Goal: Transaction & Acquisition: Download file/media

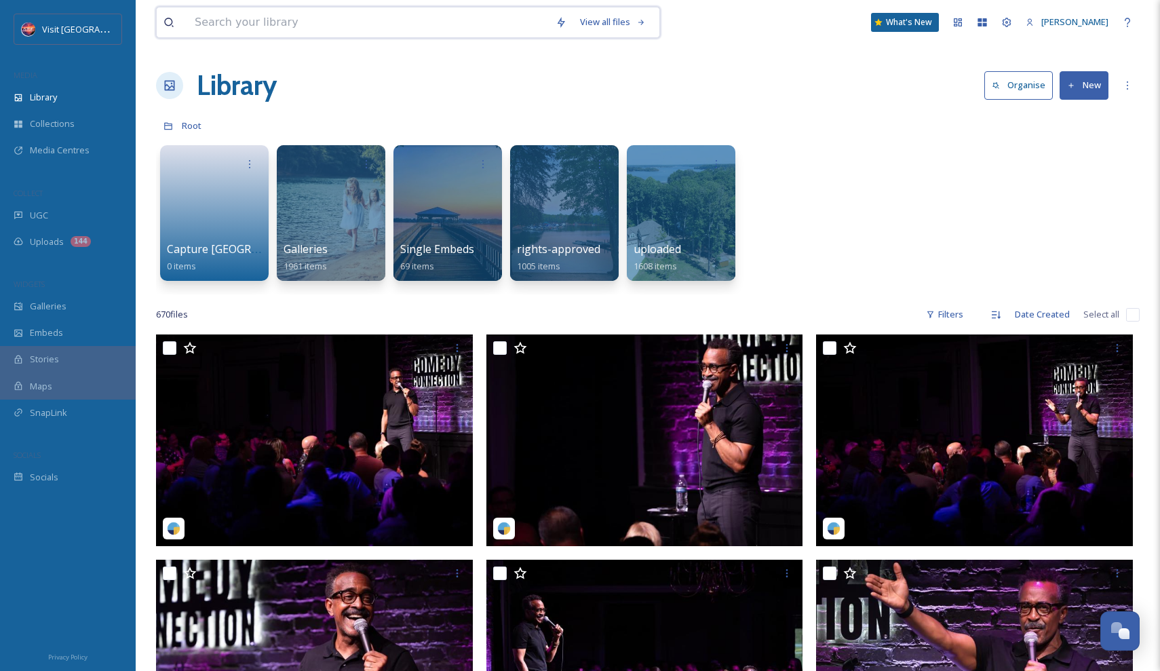
click at [487, 29] on input at bounding box center [368, 22] width 361 height 30
type input "d"
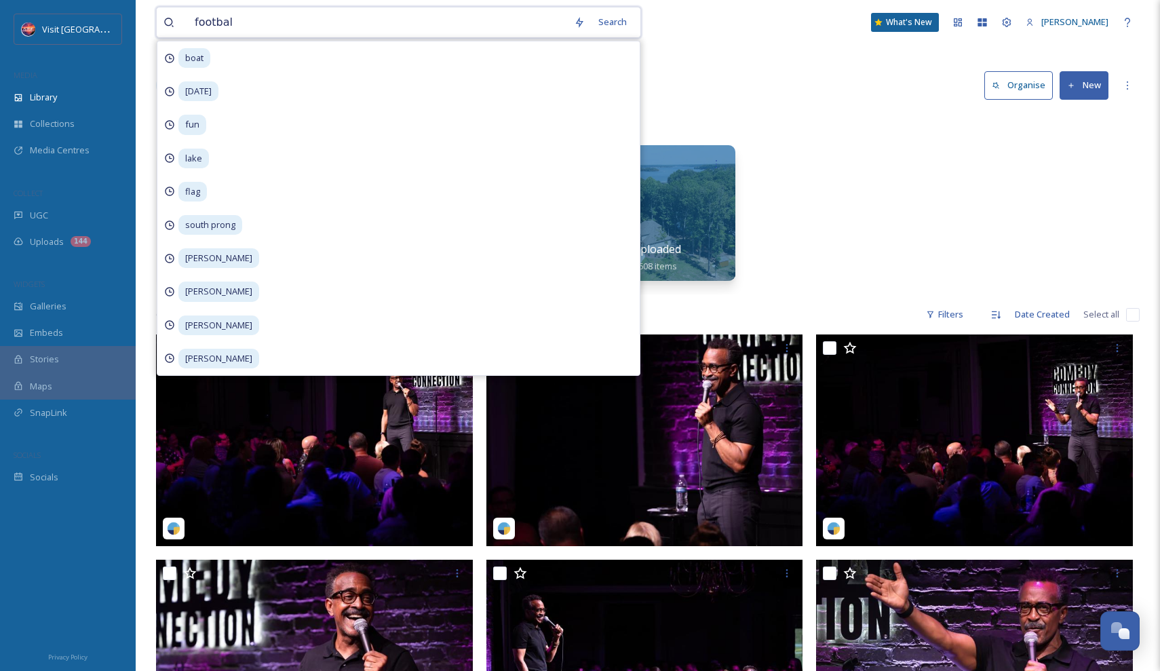
type input "football"
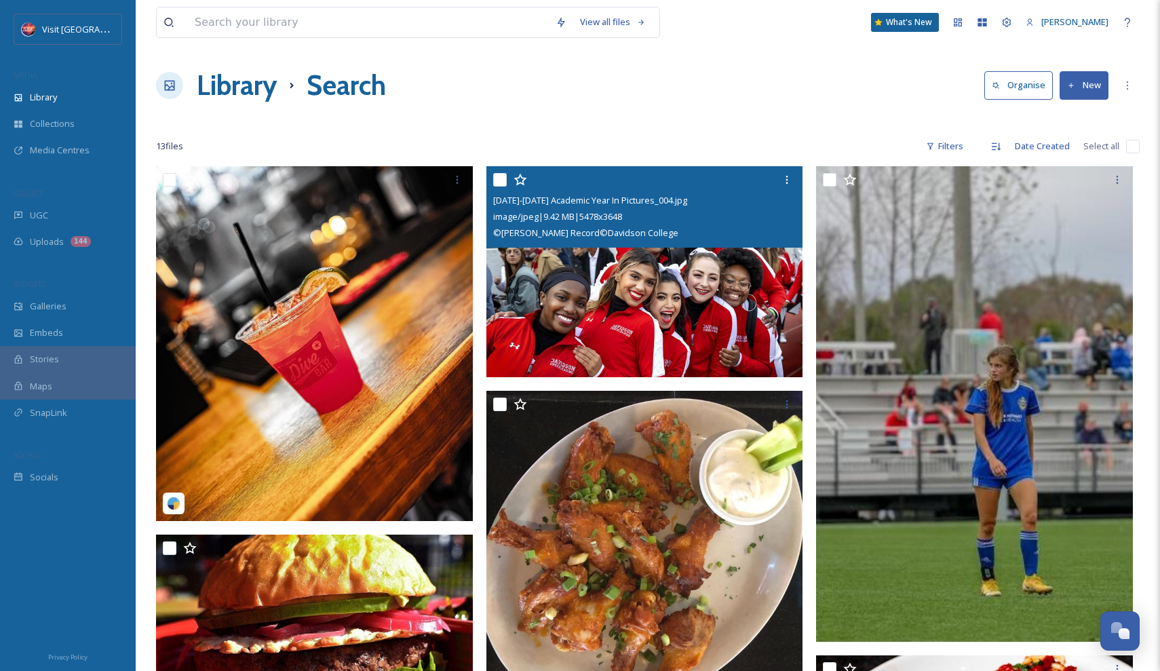
click at [588, 285] on img at bounding box center [645, 271] width 317 height 211
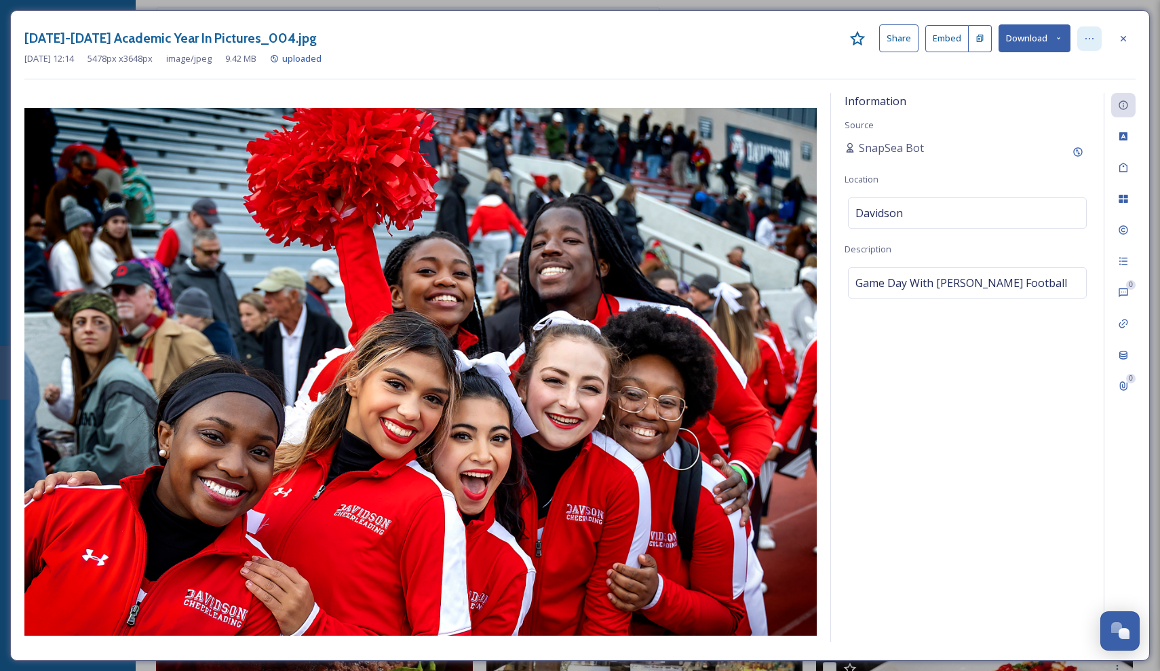
click at [1085, 34] on icon at bounding box center [1089, 38] width 11 height 11
click at [1063, 39] on icon at bounding box center [1058, 38] width 9 height 9
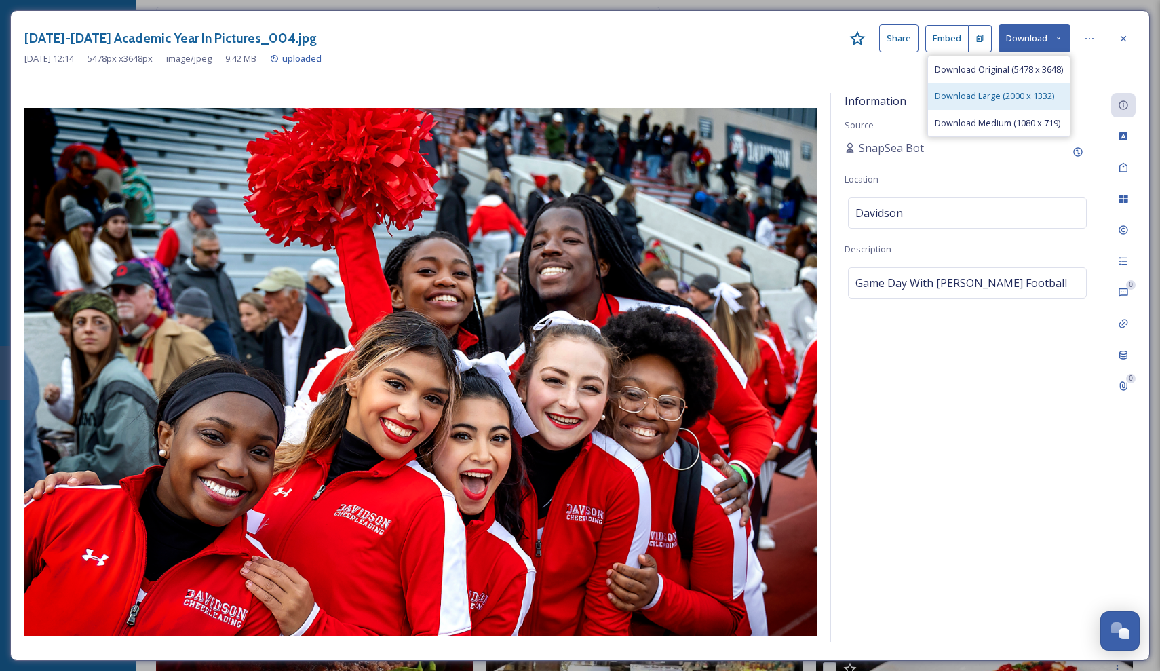
click at [1008, 94] on span "Download Large (2000 x 1332)" at bounding box center [994, 96] width 119 height 13
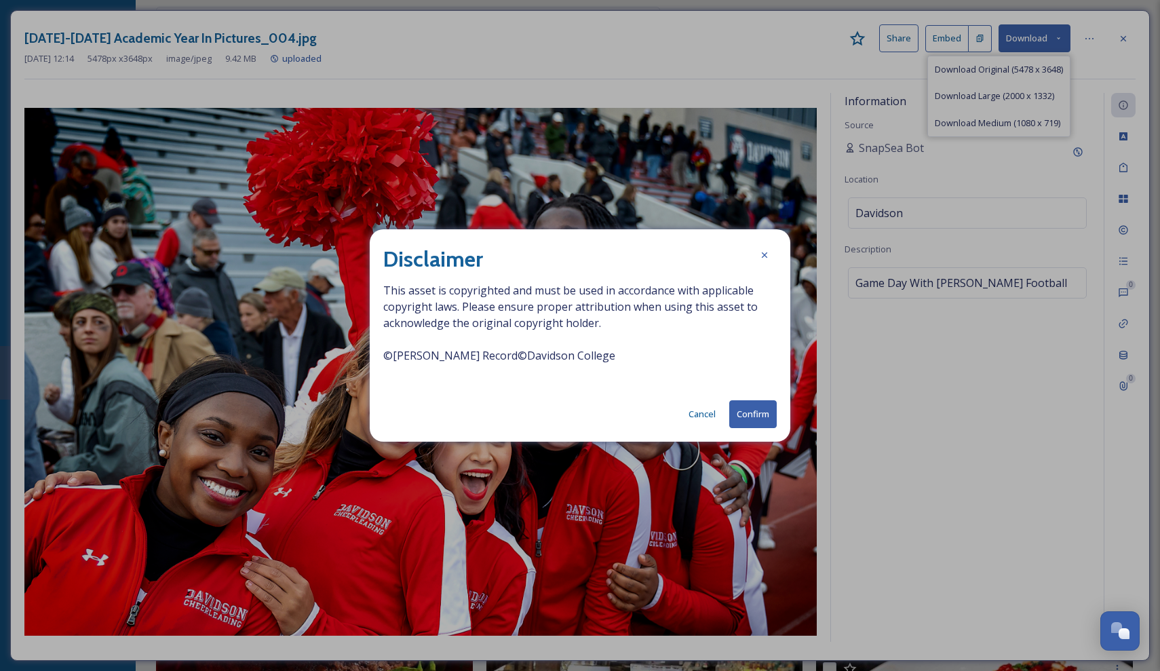
click at [755, 415] on button "Confirm" at bounding box center [752, 414] width 47 height 28
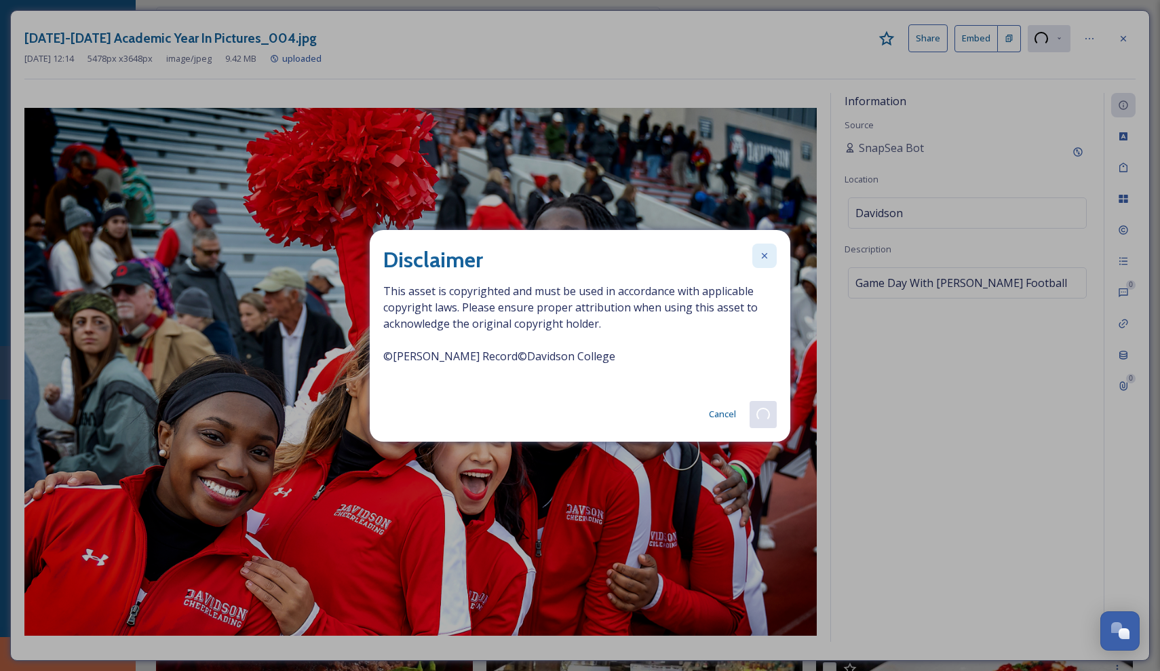
click at [763, 254] on icon at bounding box center [764, 255] width 11 height 11
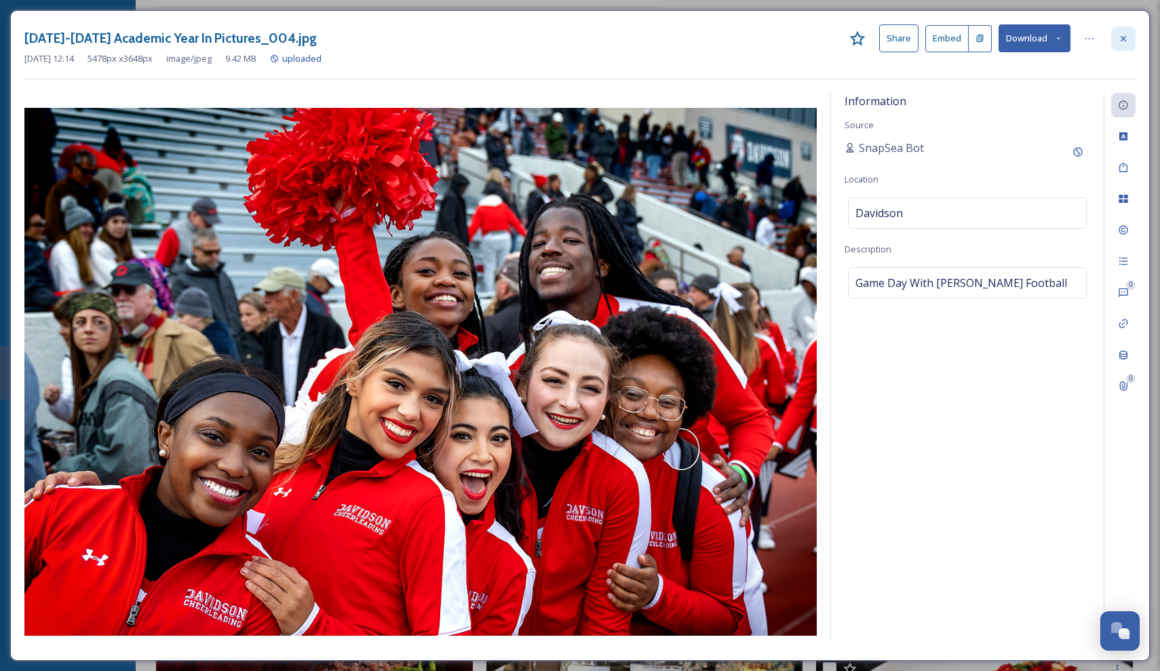
click at [1133, 33] on div at bounding box center [1123, 38] width 24 height 24
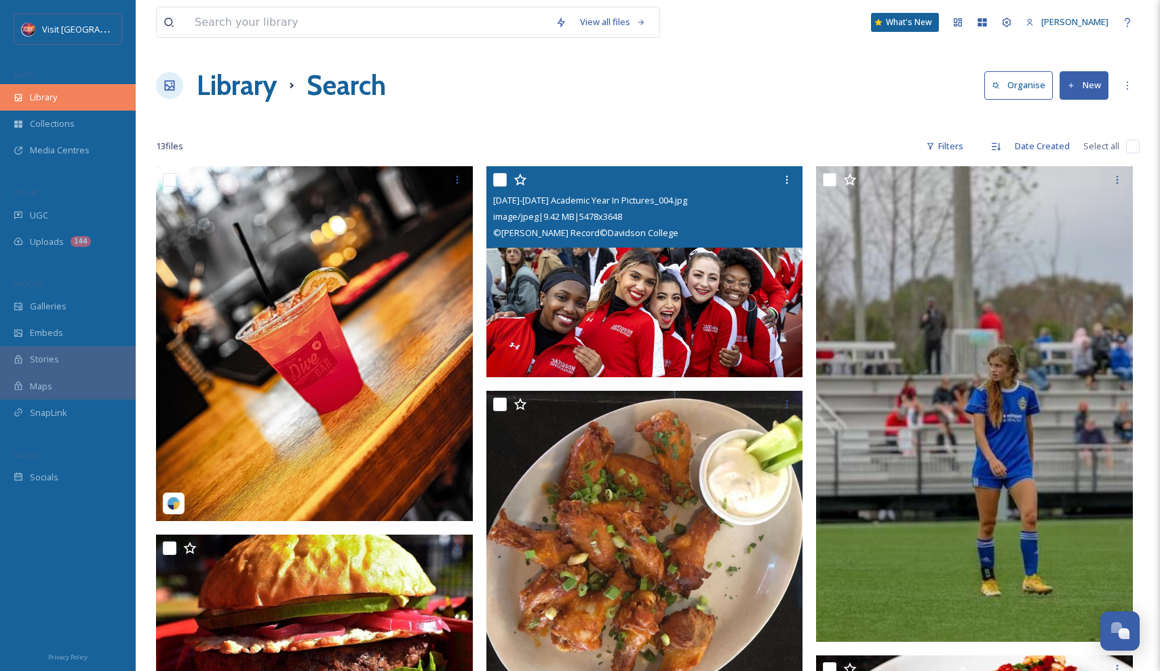
click at [64, 107] on div "Library" at bounding box center [68, 97] width 136 height 26
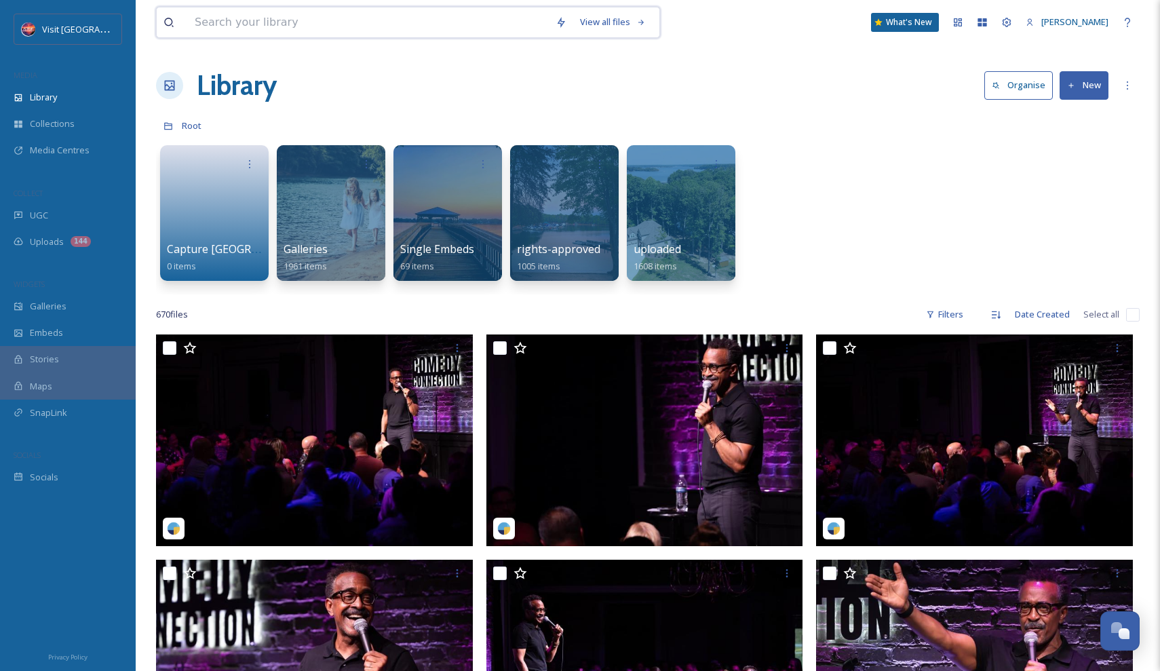
click at [258, 26] on input at bounding box center [368, 22] width 361 height 30
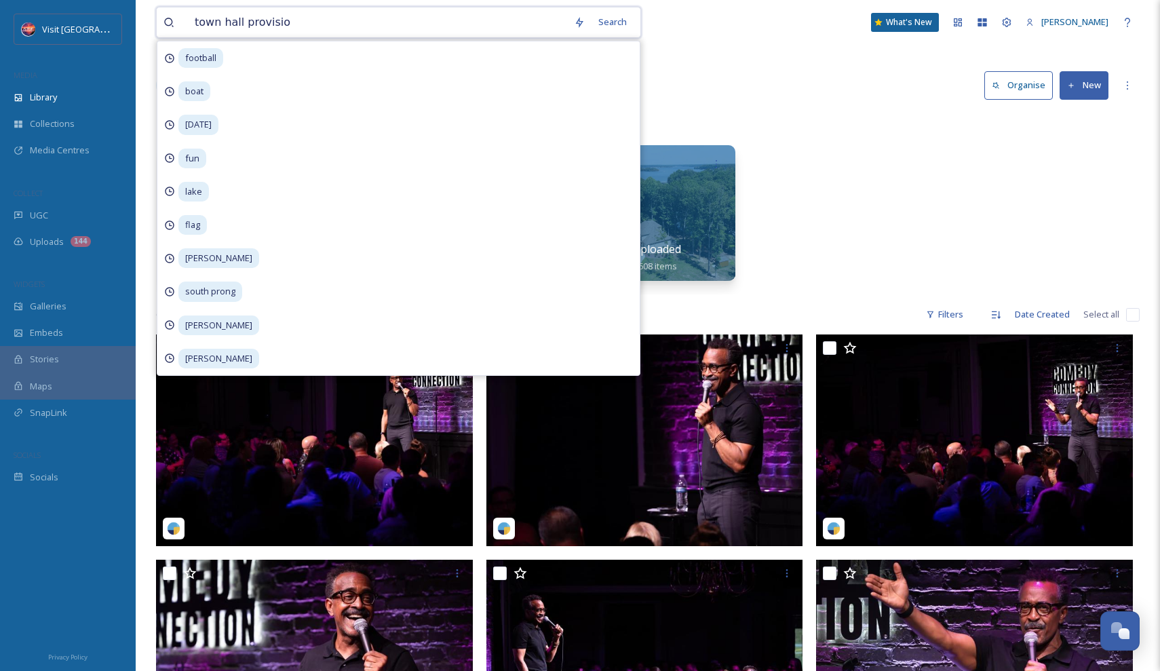
type input "town hall provision"
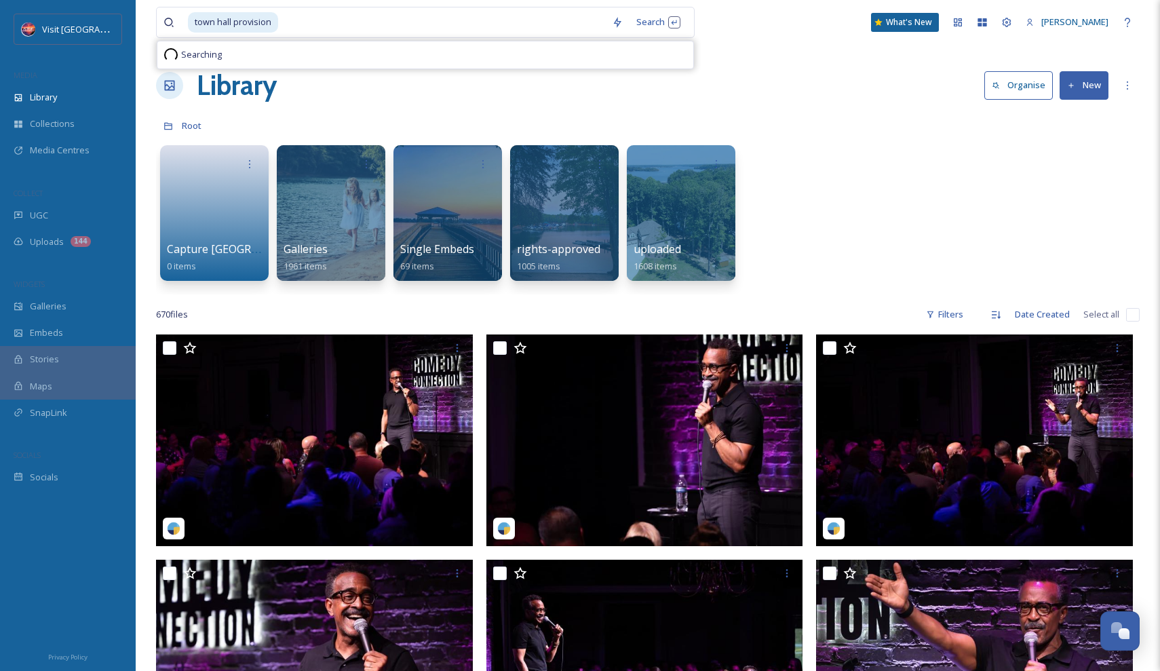
click at [290, 52] on div "Searching" at bounding box center [425, 54] width 536 height 27
click at [287, 25] on input at bounding box center [443, 22] width 326 height 30
type input "town hall provis"
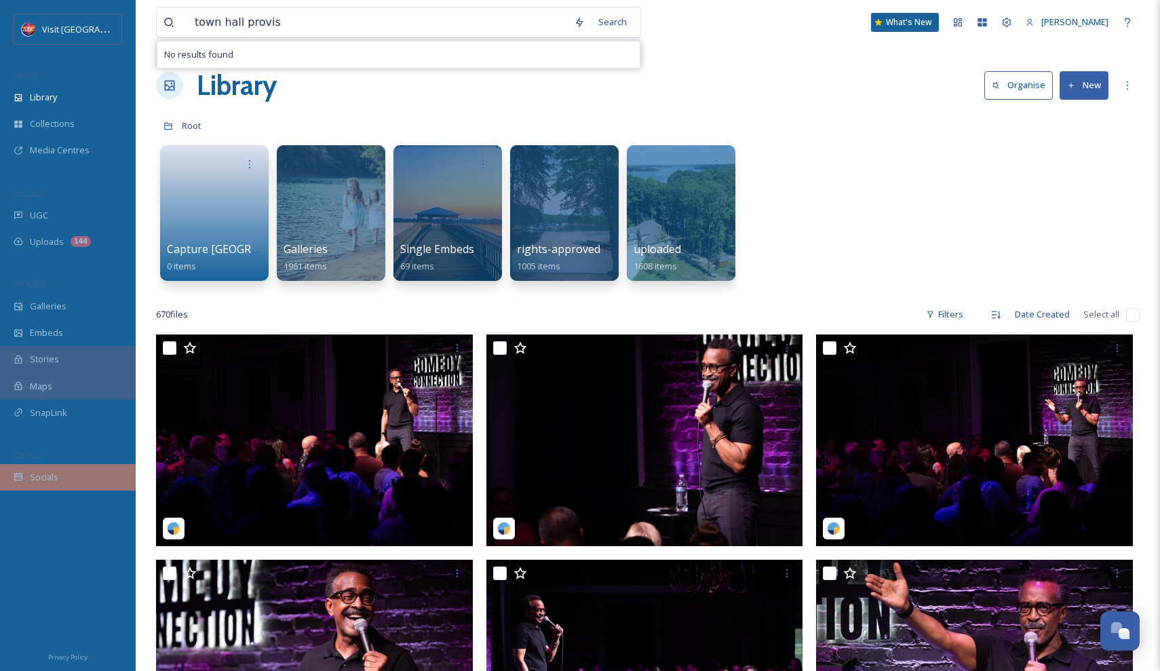
click at [63, 475] on div "Socials" at bounding box center [68, 477] width 136 height 26
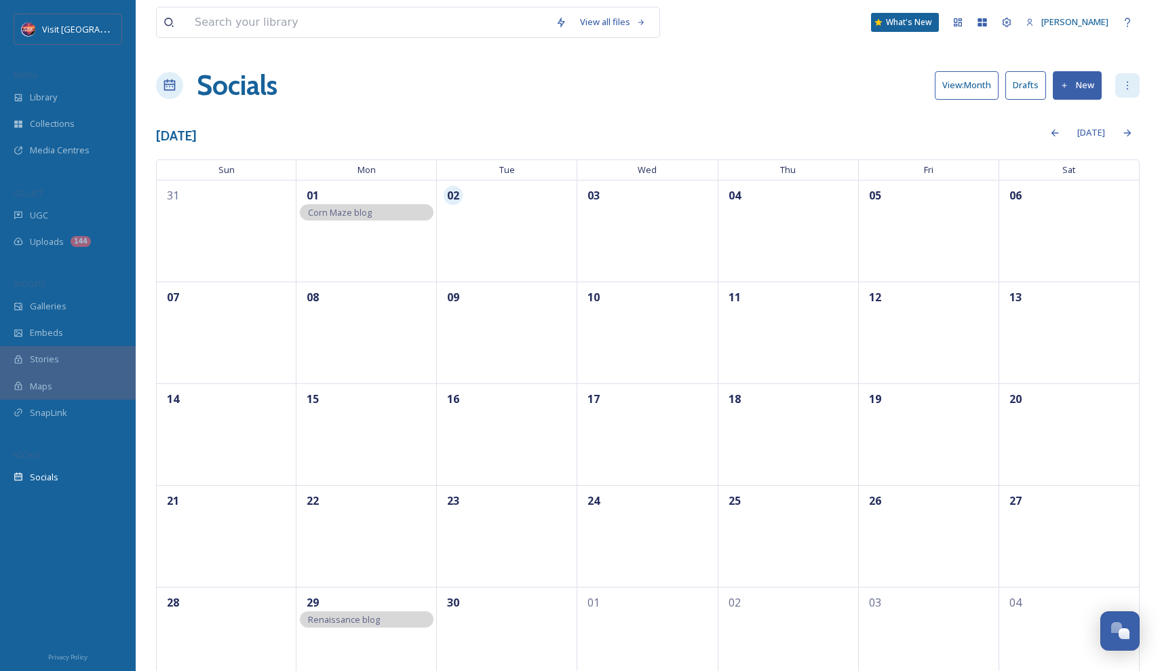
click at [1129, 86] on icon at bounding box center [1127, 85] width 11 height 11
click at [959, 141] on div "[DATE]" at bounding box center [668, 132] width 943 height 26
click at [50, 221] on div "UGC" at bounding box center [68, 215] width 136 height 26
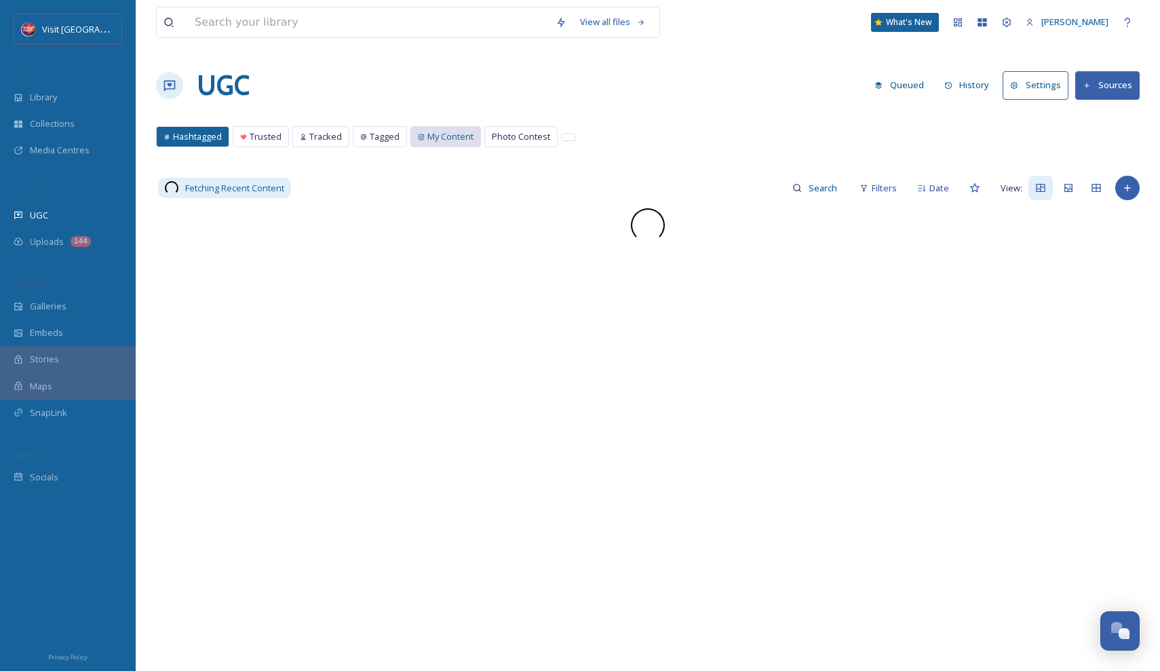
click at [437, 132] on span "My Content" at bounding box center [450, 136] width 46 height 13
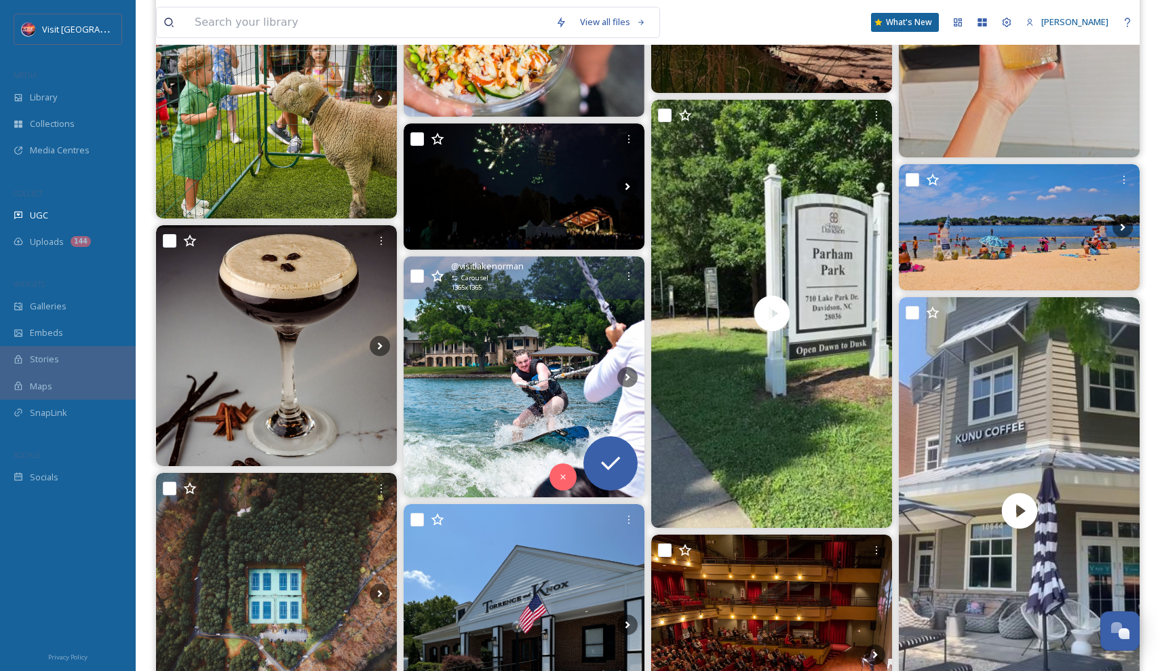
scroll to position [3759, 0]
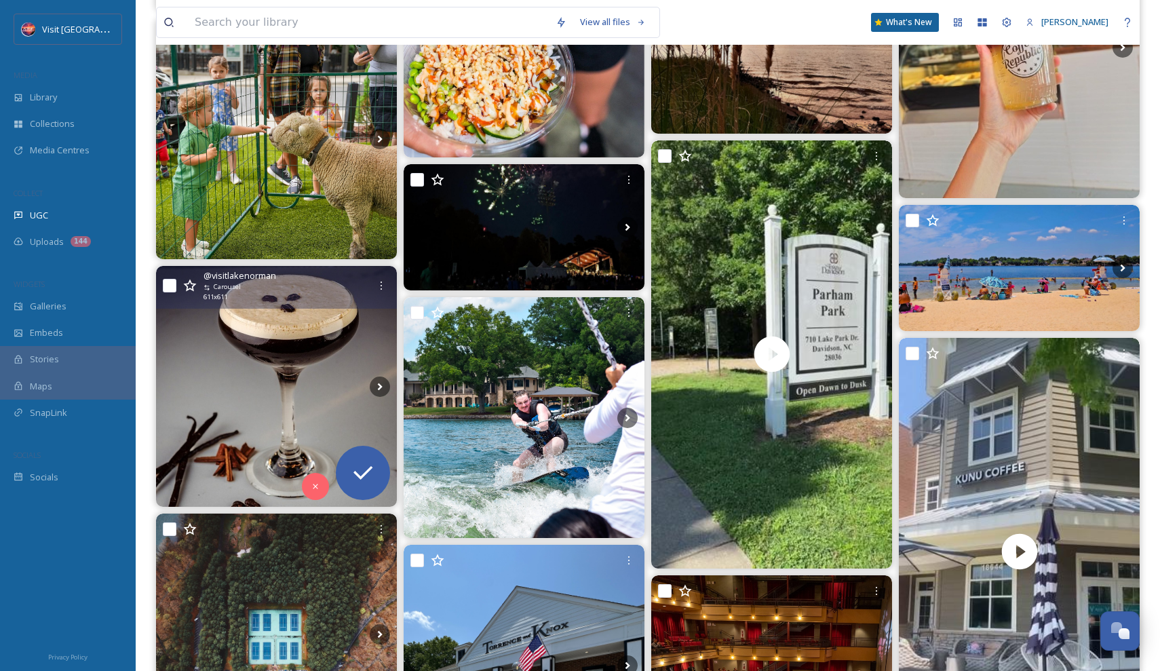
click at [320, 383] on img at bounding box center [276, 386] width 241 height 241
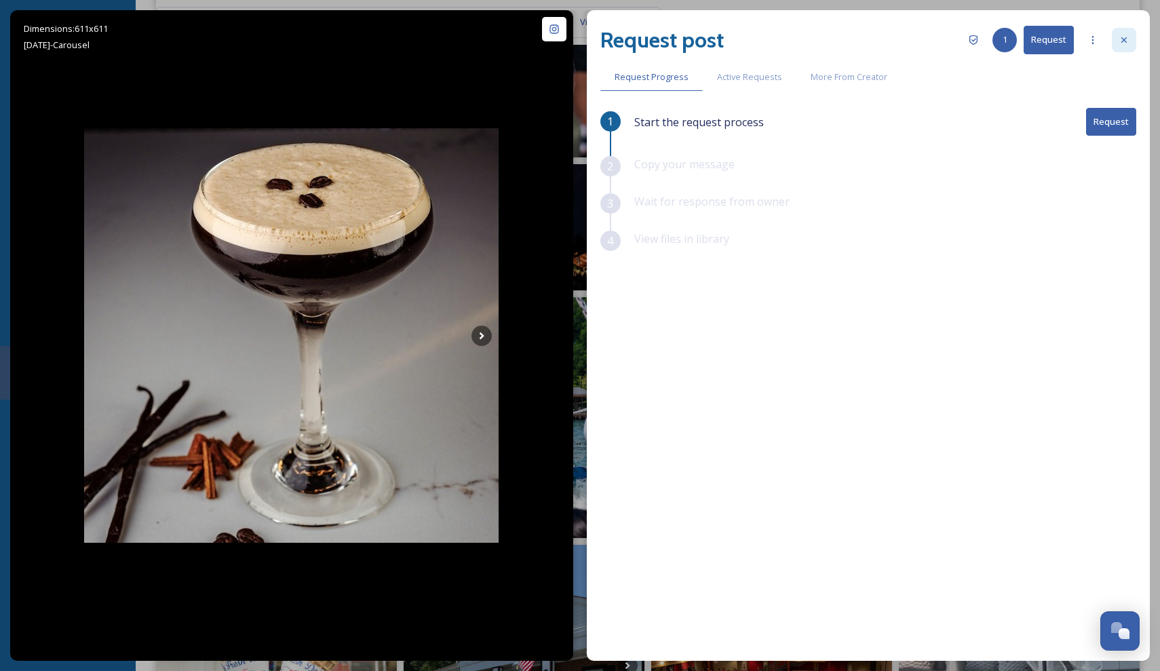
click at [1132, 32] on div at bounding box center [1124, 40] width 24 height 24
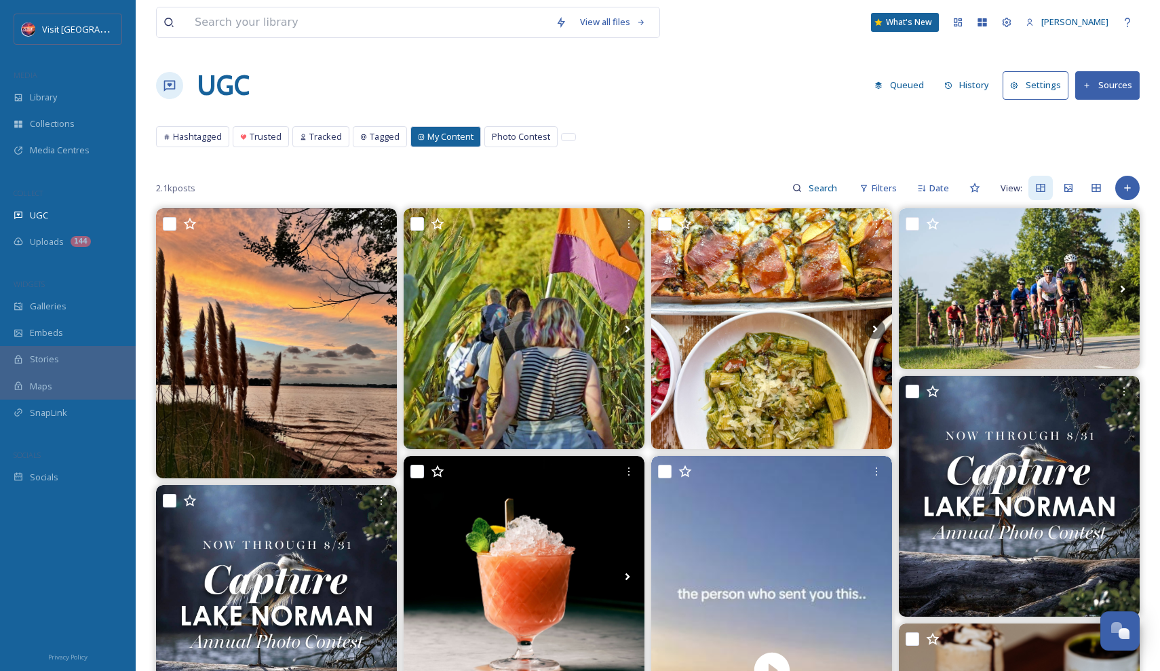
drag, startPoint x: 829, startPoint y: 193, endPoint x: 703, endPoint y: 225, distance: 129.5
click at [828, 193] on input at bounding box center [824, 187] width 44 height 27
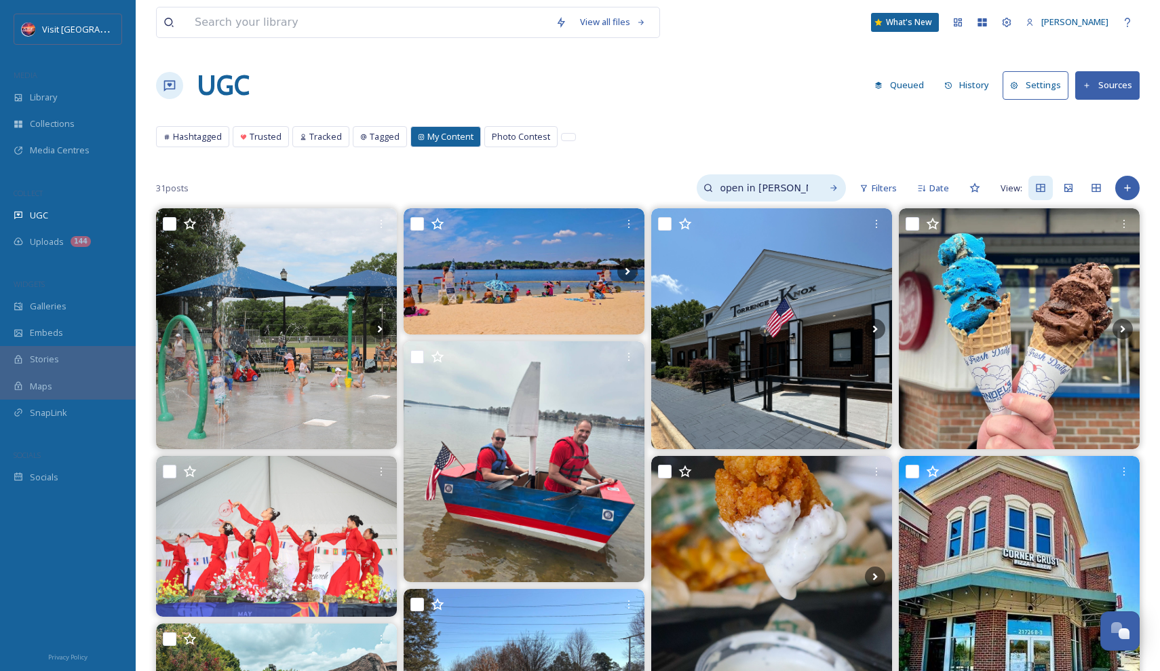
click at [747, 184] on input "open in [PERSON_NAME]" at bounding box center [764, 187] width 102 height 27
type input "thp"
